Goal: Task Accomplishment & Management: Complete application form

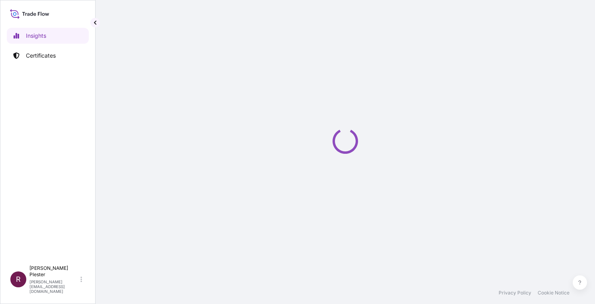
select select "2025"
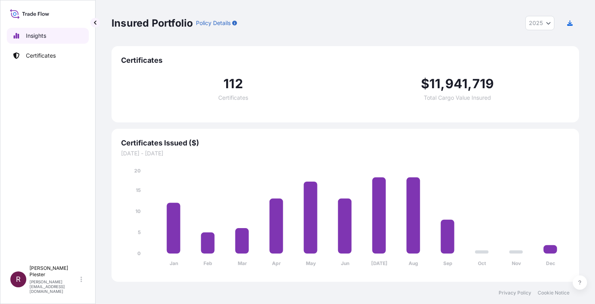
click at [31, 36] on p "Insights" at bounding box center [36, 36] width 20 height 8
click at [35, 55] on p "Certificates" at bounding box center [41, 56] width 30 height 8
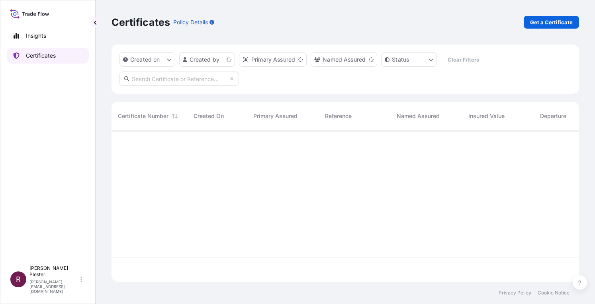
scroll to position [150, 461]
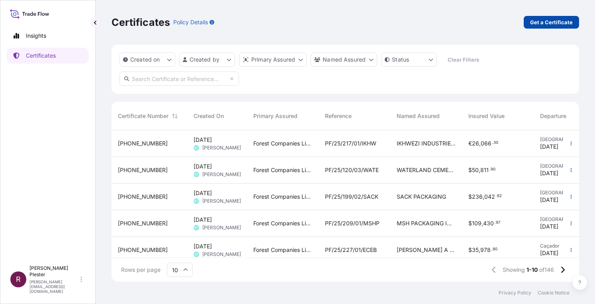
click at [537, 18] on p "Get a Certificate" at bounding box center [551, 22] width 43 height 8
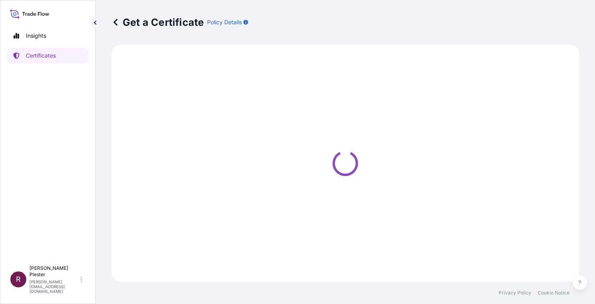
select select "Ocean Vessel"
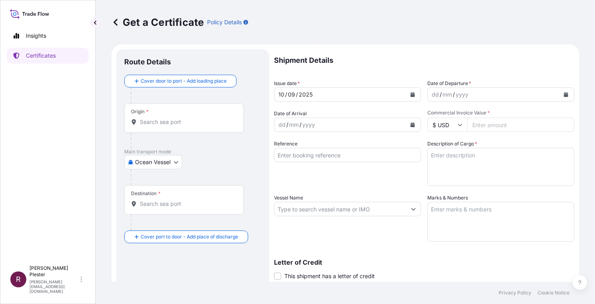
click at [141, 119] on input "Origin *" at bounding box center [187, 122] width 94 height 8
click at [170, 121] on input "qingzhhou china" at bounding box center [187, 122] width 94 height 8
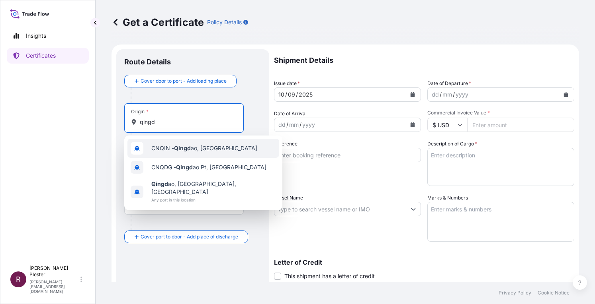
click at [212, 150] on span "CNQIN - Qingd ao, [GEOGRAPHIC_DATA]" at bounding box center [204, 148] width 106 height 8
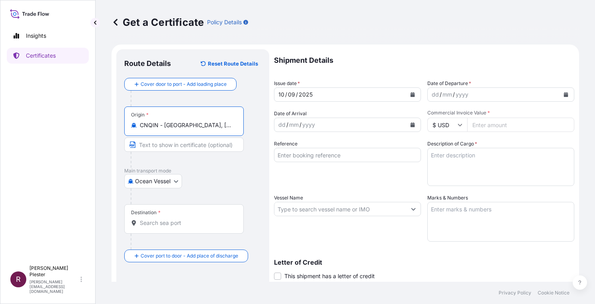
type input "CNQIN - [GEOGRAPHIC_DATA], [GEOGRAPHIC_DATA]"
click at [138, 219] on div at bounding box center [184, 223] width 106 height 8
click at [140, 219] on input "Destination *" at bounding box center [187, 223] width 94 height 8
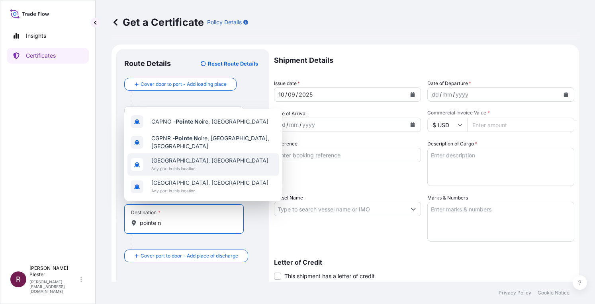
click at [191, 158] on span "[GEOGRAPHIC_DATA], [GEOGRAPHIC_DATA]" at bounding box center [209, 161] width 117 height 8
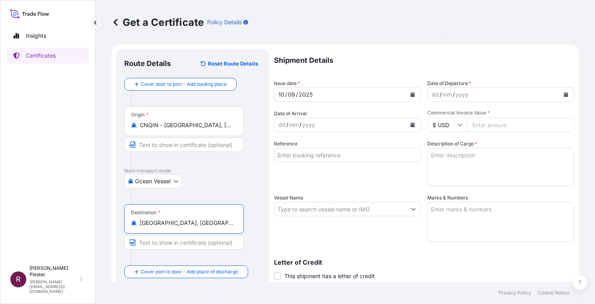
type input "[GEOGRAPHIC_DATA], [GEOGRAPHIC_DATA]"
click at [431, 91] on div "dd" at bounding box center [435, 95] width 9 height 10
click at [431, 94] on div "dd" at bounding box center [435, 95] width 9 height 10
click at [438, 94] on div "/" at bounding box center [439, 95] width 2 height 10
click at [441, 94] on div "mm" at bounding box center [446, 95] width 11 height 10
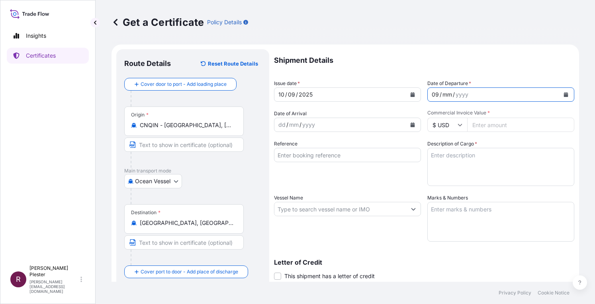
click at [446, 92] on div "mm" at bounding box center [446, 95] width 11 height 10
click at [445, 96] on div "mm" at bounding box center [446, 95] width 11 height 10
click at [444, 96] on div "mm" at bounding box center [446, 95] width 11 height 10
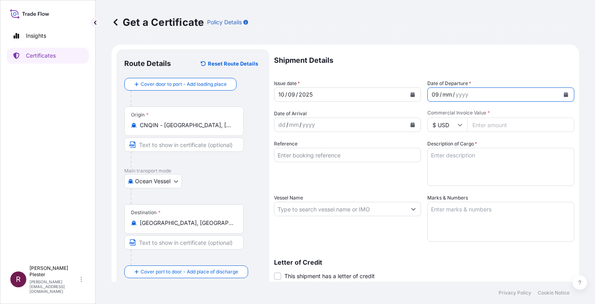
click at [441, 94] on div "mm" at bounding box center [446, 95] width 11 height 10
click at [441, 95] on div "mm" at bounding box center [446, 95] width 11 height 10
click at [433, 94] on div "09" at bounding box center [435, 95] width 9 height 10
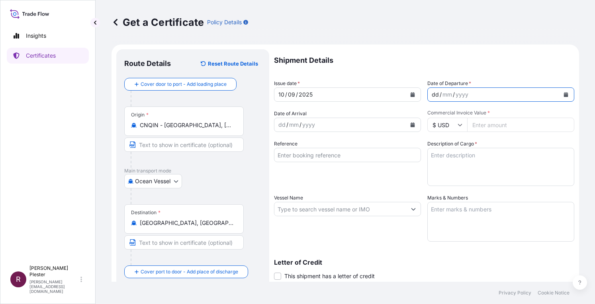
click at [431, 94] on div "dd" at bounding box center [435, 95] width 9 height 10
click at [440, 97] on div "mm" at bounding box center [445, 95] width 11 height 10
click at [451, 96] on div "yyyy" at bounding box center [458, 95] width 14 height 10
click at [278, 125] on div "dd" at bounding box center [281, 125] width 9 height 10
click at [289, 125] on div "mm" at bounding box center [293, 125] width 11 height 10
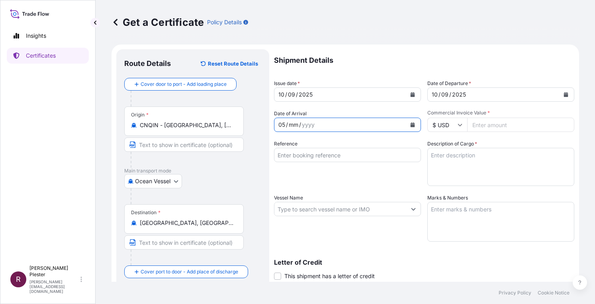
click at [289, 125] on div "mm" at bounding box center [293, 125] width 11 height 10
click at [288, 125] on div "mm" at bounding box center [293, 125] width 11 height 10
click at [299, 127] on div "yyyy" at bounding box center [304, 125] width 14 height 10
click at [298, 125] on div "yyyy" at bounding box center [304, 125] width 14 height 10
click at [458, 126] on icon at bounding box center [459, 125] width 5 height 5
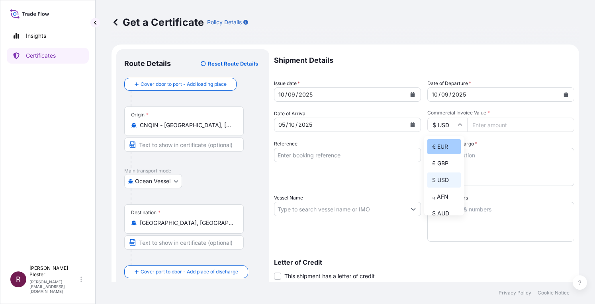
click at [445, 148] on div "€ EUR" at bounding box center [443, 146] width 33 height 15
type input "€ EUR"
click at [473, 122] on input "Commercial Invoice Value *" at bounding box center [520, 125] width 107 height 14
type input "48314.67"
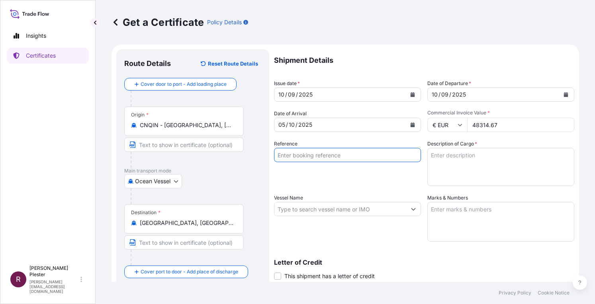
click at [292, 153] on input "Reference" at bounding box center [347, 155] width 147 height 14
type input "p"
type input "PF/25/168/01/GMDK"
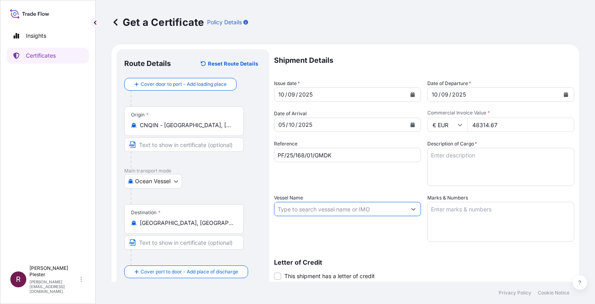
click at [277, 208] on input "Vessel Name" at bounding box center [340, 209] width 132 height 14
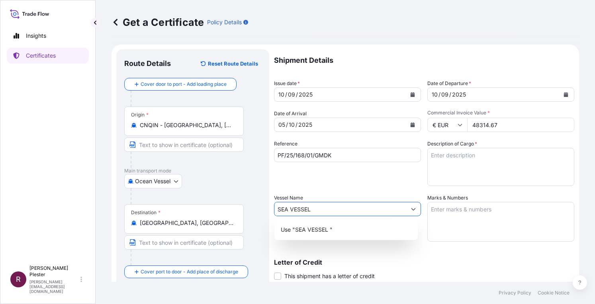
type input "SEA VESSEL"
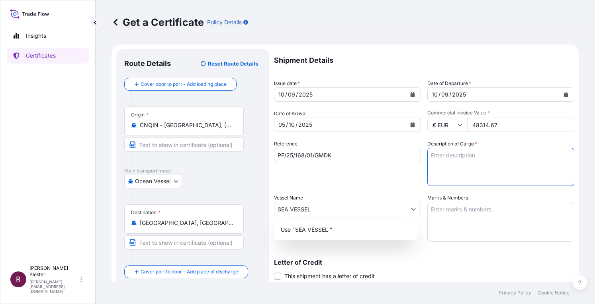
click at [427, 158] on textarea "Description of Cargo *" at bounding box center [500, 167] width 147 height 38
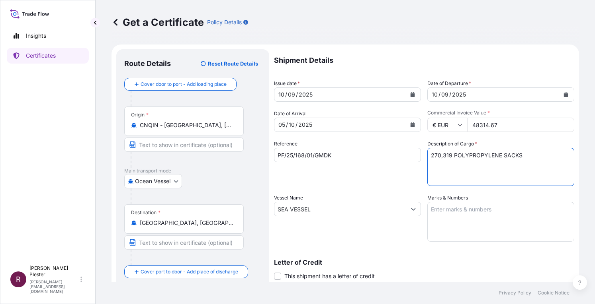
type textarea "270,319 POLYPROPYLENE SACKS"
click at [428, 211] on textarea "Marks & Numbers" at bounding box center [500, 222] width 147 height 40
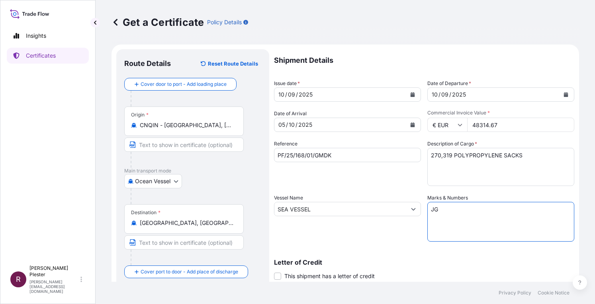
type textarea "J"
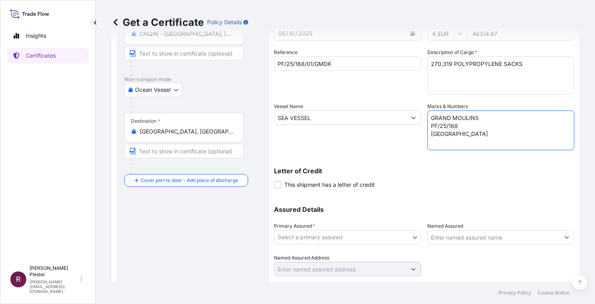
scroll to position [113, 0]
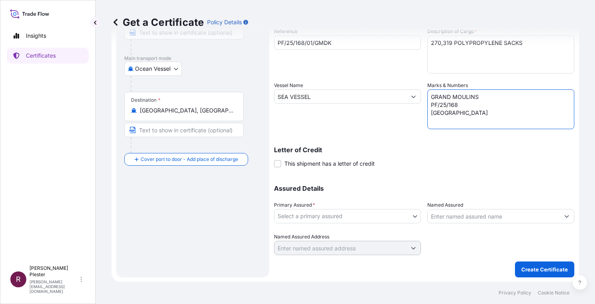
type textarea "GRAND MOULINS PF/25/168 [GEOGRAPHIC_DATA]"
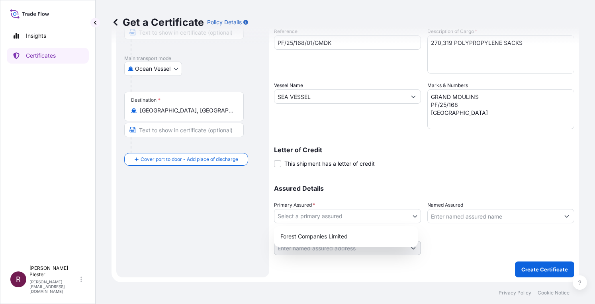
click at [327, 217] on body "Insights Certificates R [PERSON_NAME] [PERSON_NAME][EMAIL_ADDRESS][DOMAIN_NAME]…" at bounding box center [297, 152] width 595 height 304
click at [311, 241] on div "Forest Companies Limited" at bounding box center [345, 237] width 137 height 14
select select "31422"
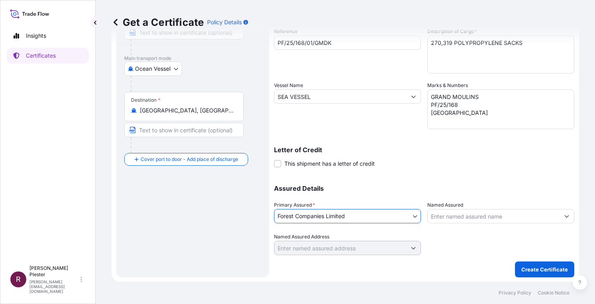
click at [427, 217] on input "Named Assured" at bounding box center [493, 216] width 132 height 14
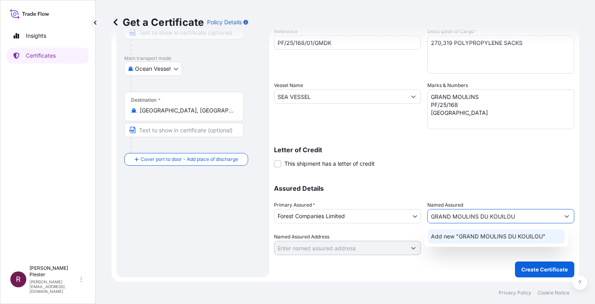
type input "GRAND MOULINS DU KOUILOU"
click at [337, 248] on input "Named Assured Address" at bounding box center [340, 248] width 132 height 14
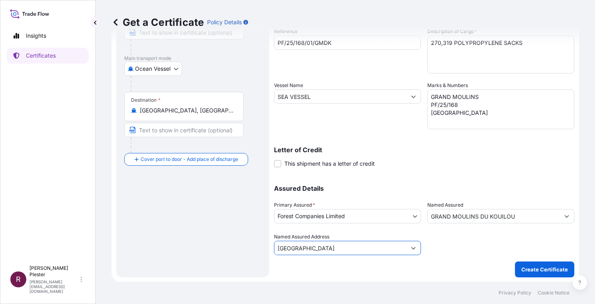
type input "[GEOGRAPHIC_DATA]"
click at [280, 246] on input "Named Assured Address" at bounding box center [340, 248] width 132 height 14
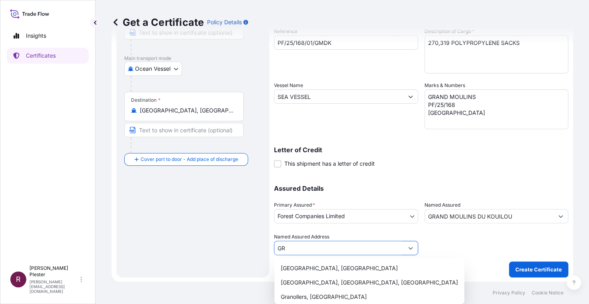
type input "G"
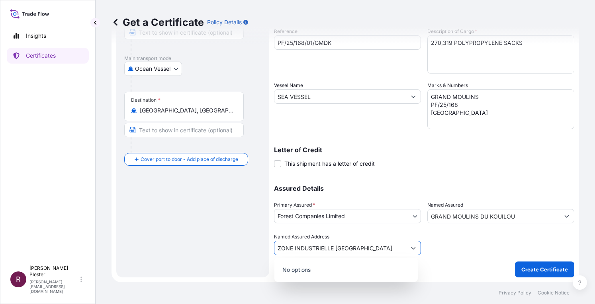
scroll to position [0, 18]
type input "ZONE INDUSTRIELLE [GEOGRAPHIC_DATA]"
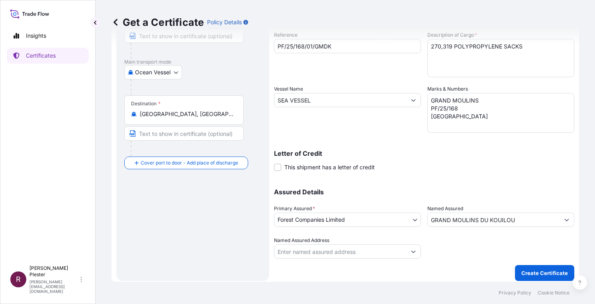
scroll to position [113, 0]
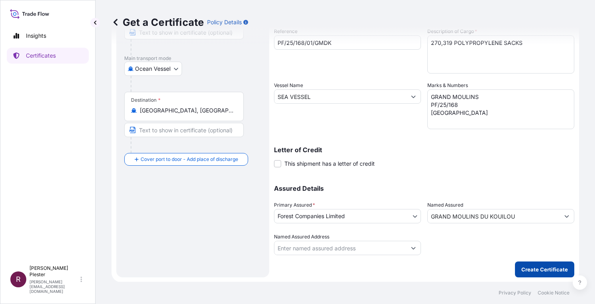
click at [537, 266] on p "Create Certificate" at bounding box center [544, 270] width 47 height 8
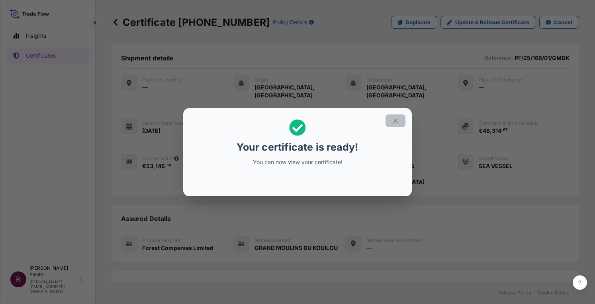
click at [393, 122] on icon "button" at bounding box center [395, 120] width 7 height 7
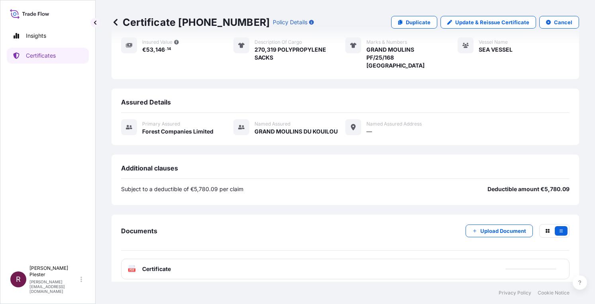
scroll to position [130, 0]
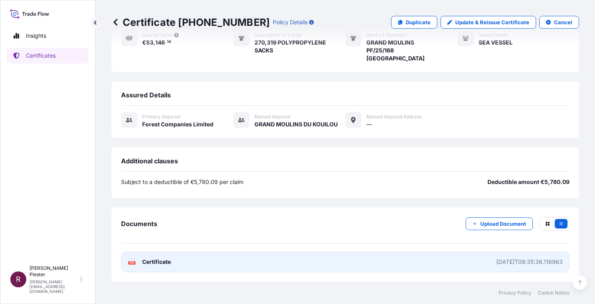
click at [135, 260] on icon at bounding box center [132, 262] width 7 height 8
